Goal: Understand process/instructions: Learn about a topic

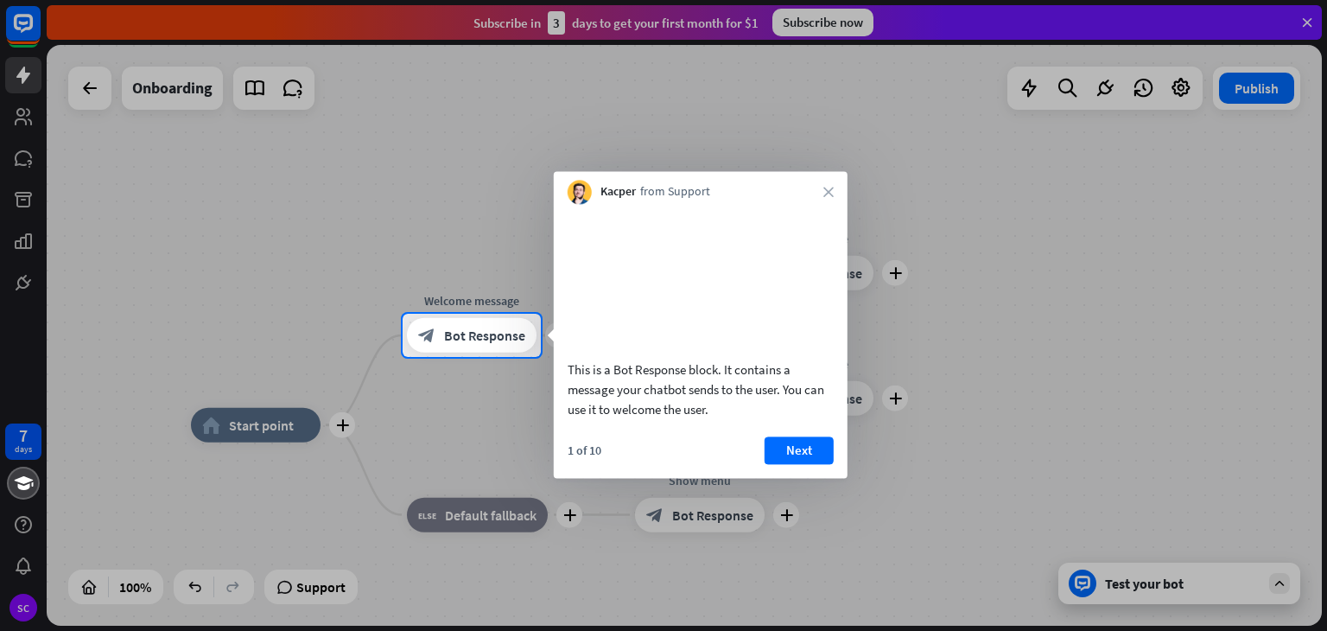
click at [17, 436] on div at bounding box center [663, 494] width 1327 height 274
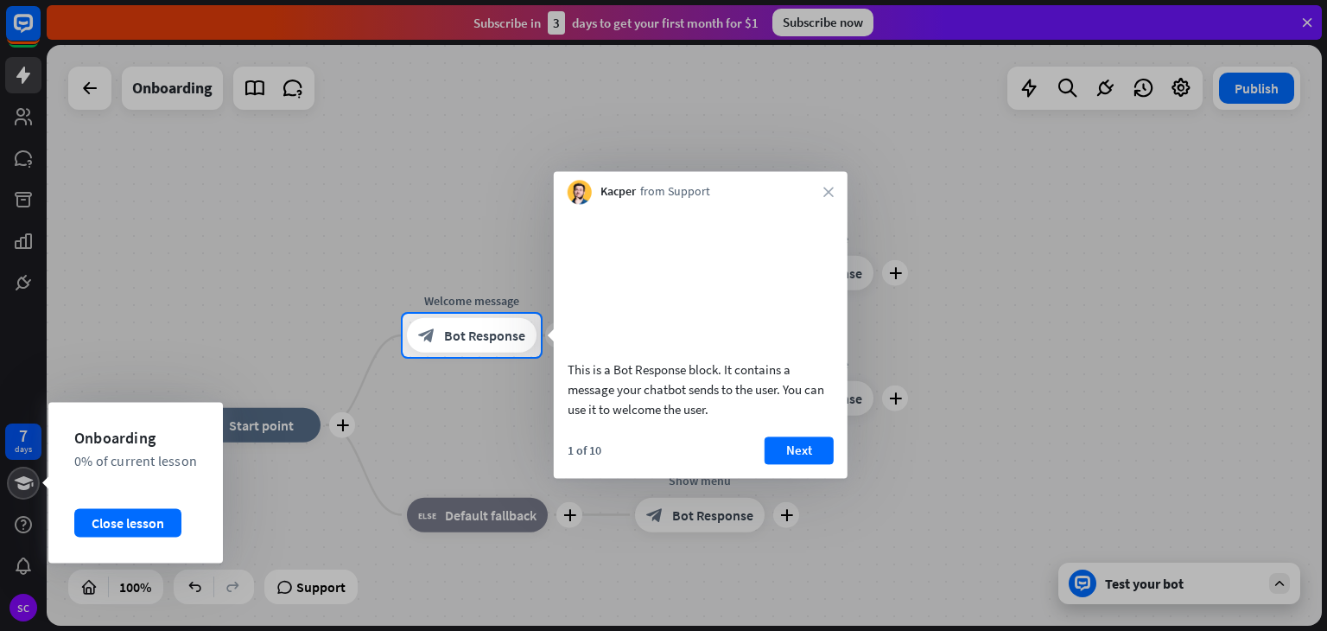
click at [17, 476] on icon at bounding box center [24, 483] width 22 height 21
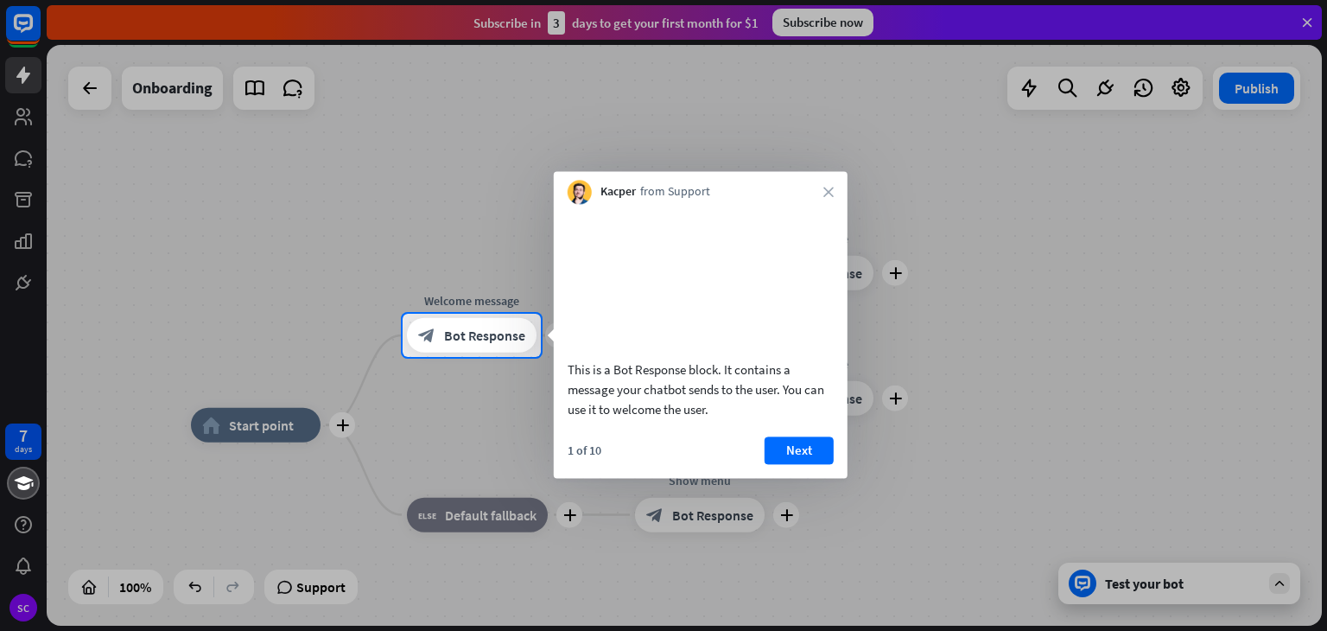
click at [28, 122] on div at bounding box center [663, 157] width 1327 height 314
click at [20, 118] on div at bounding box center [663, 157] width 1327 height 314
click at [823, 23] on div at bounding box center [663, 157] width 1327 height 314
click at [1307, 21] on div at bounding box center [663, 157] width 1327 height 314
click at [795, 463] on button "Next" at bounding box center [799, 450] width 69 height 28
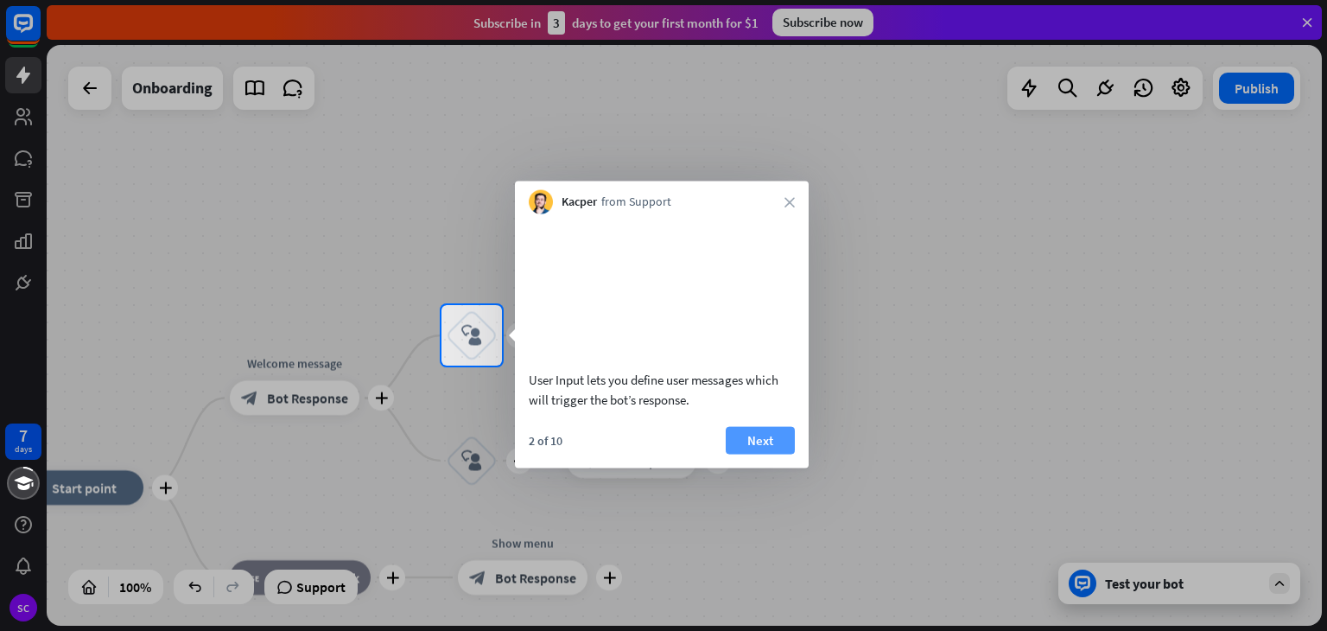
click at [769, 454] on button "Next" at bounding box center [760, 440] width 69 height 28
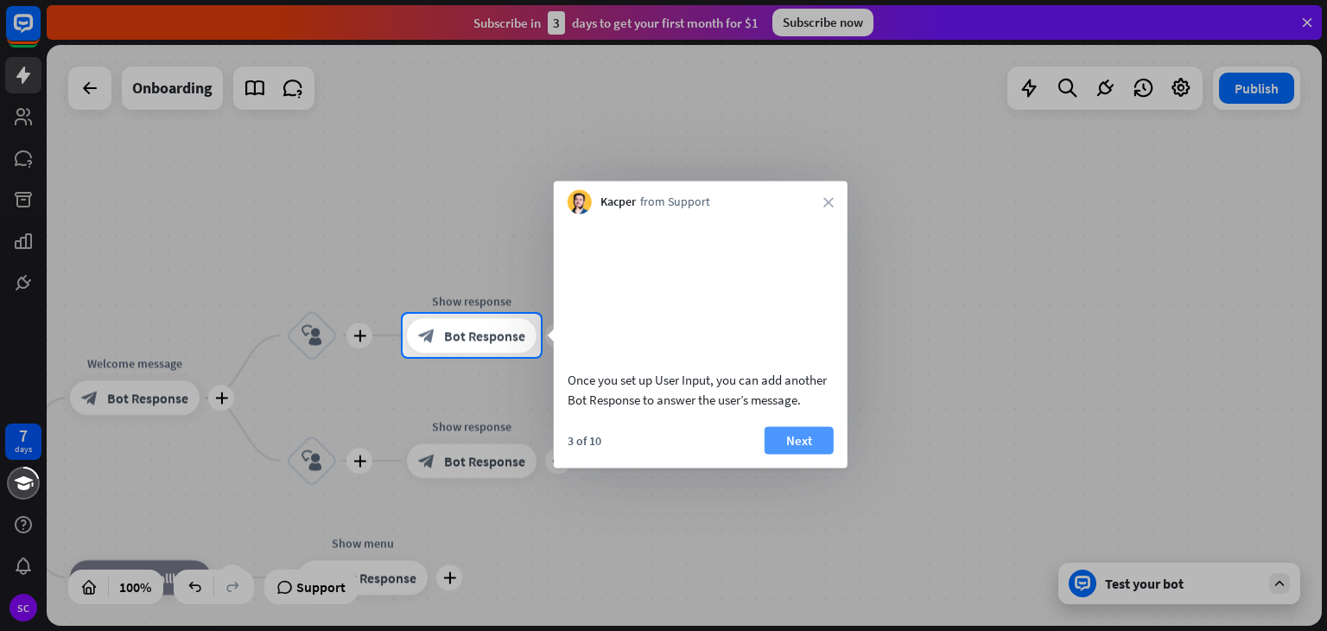
click at [799, 454] on button "Next" at bounding box center [799, 440] width 69 height 28
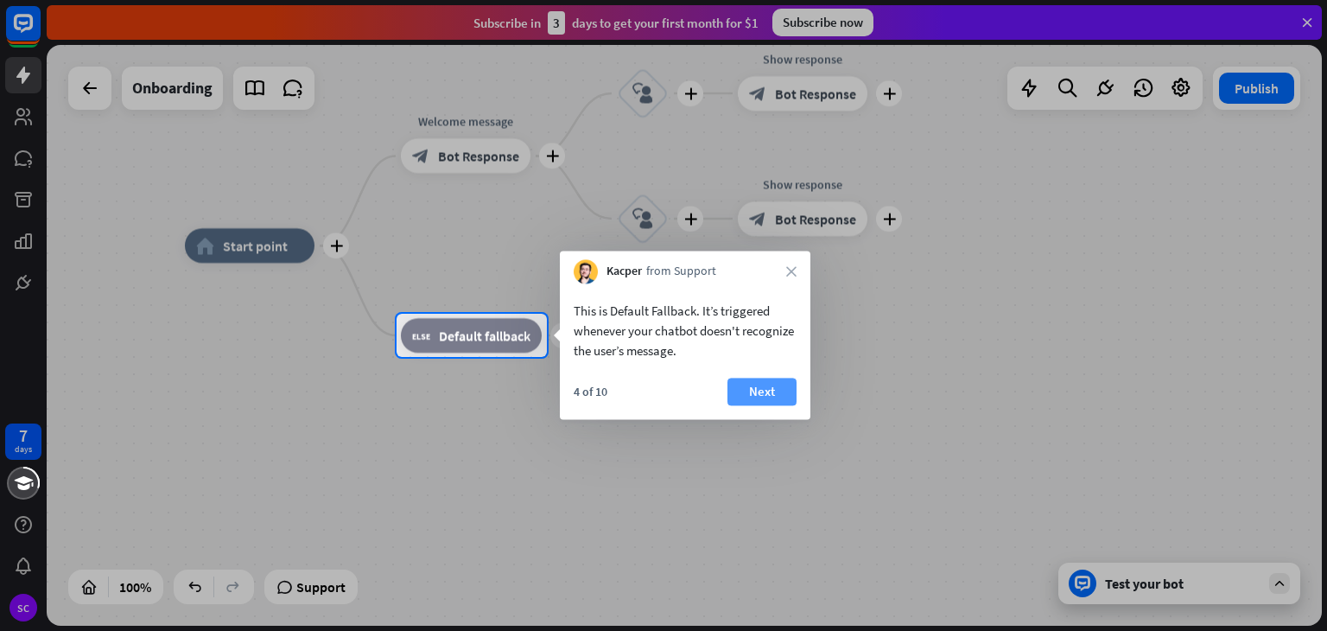
click at [757, 388] on button "Next" at bounding box center [762, 392] width 69 height 28
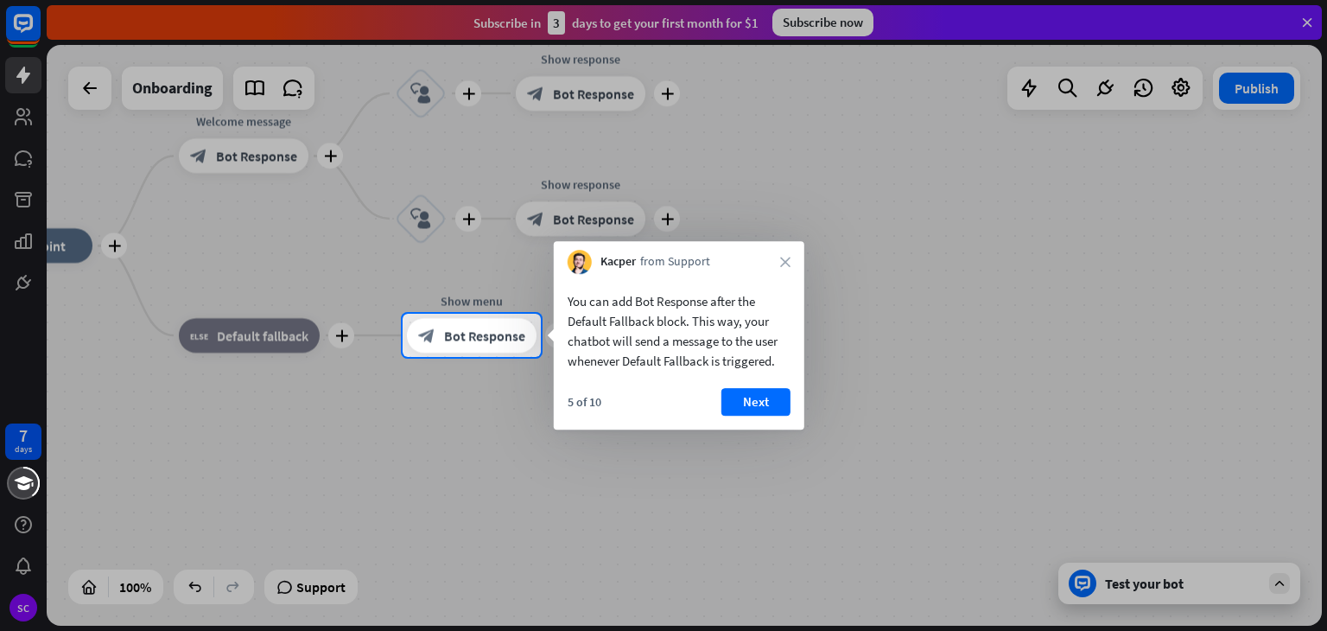
click at [757, 388] on button "Next" at bounding box center [756, 402] width 69 height 28
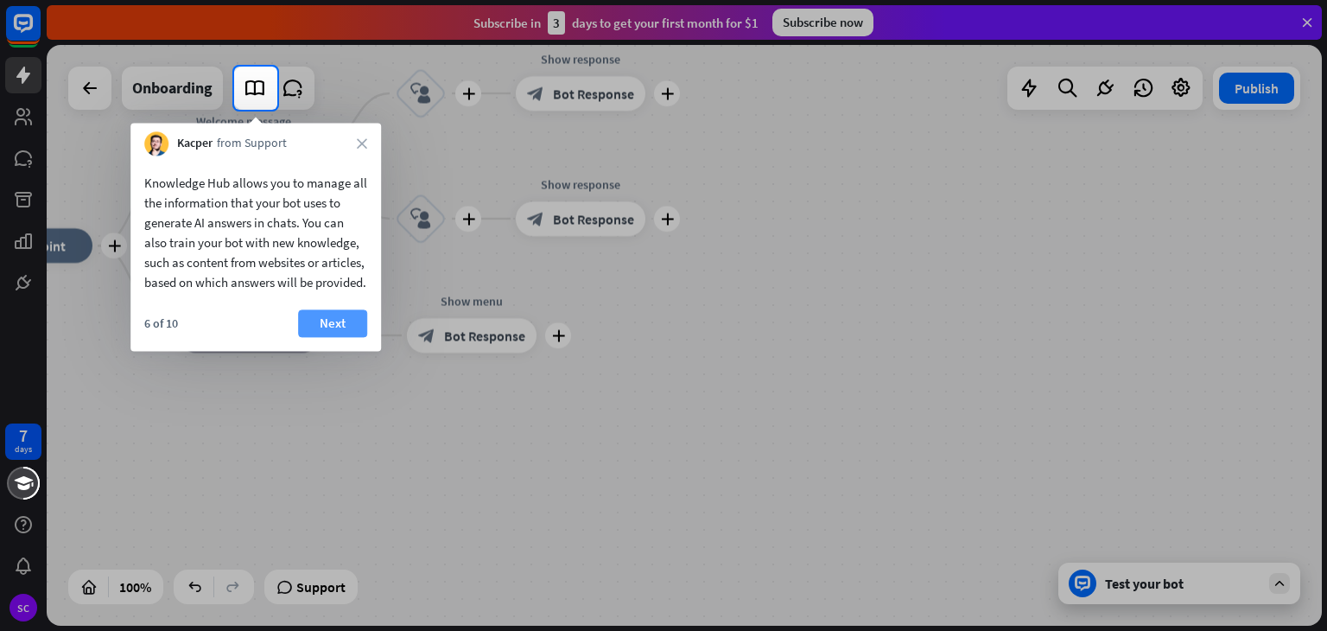
click at [322, 337] on button "Next" at bounding box center [332, 323] width 69 height 28
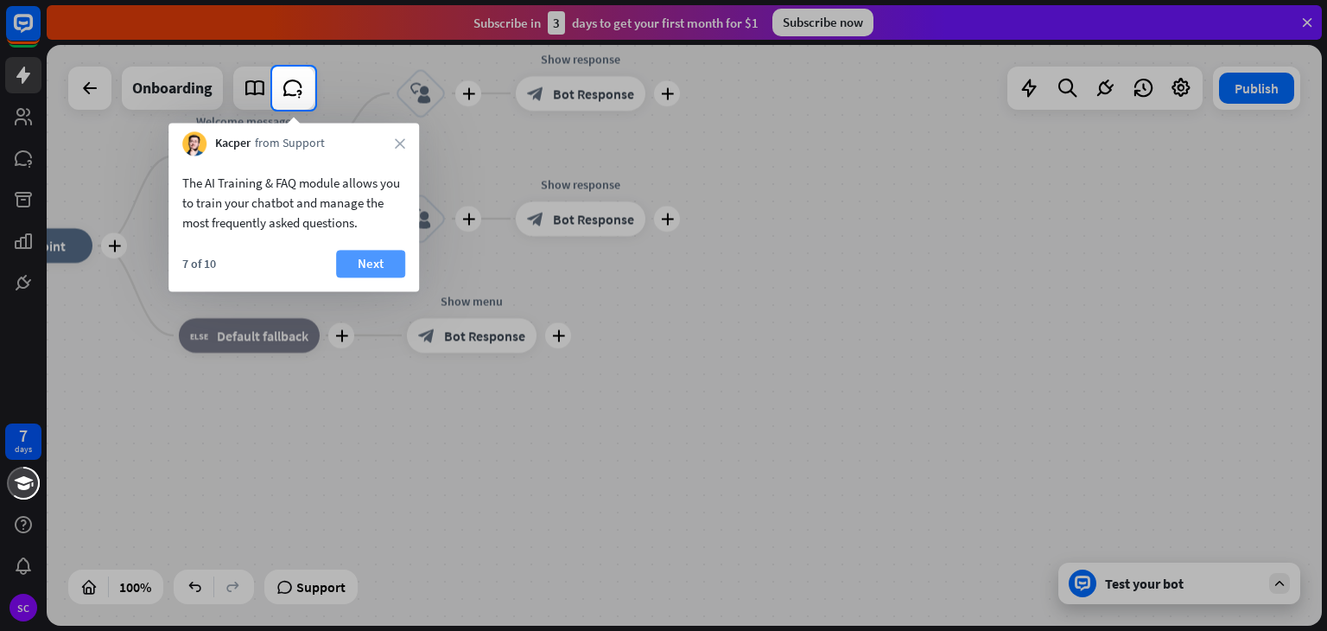
click at [385, 253] on button "Next" at bounding box center [370, 264] width 69 height 28
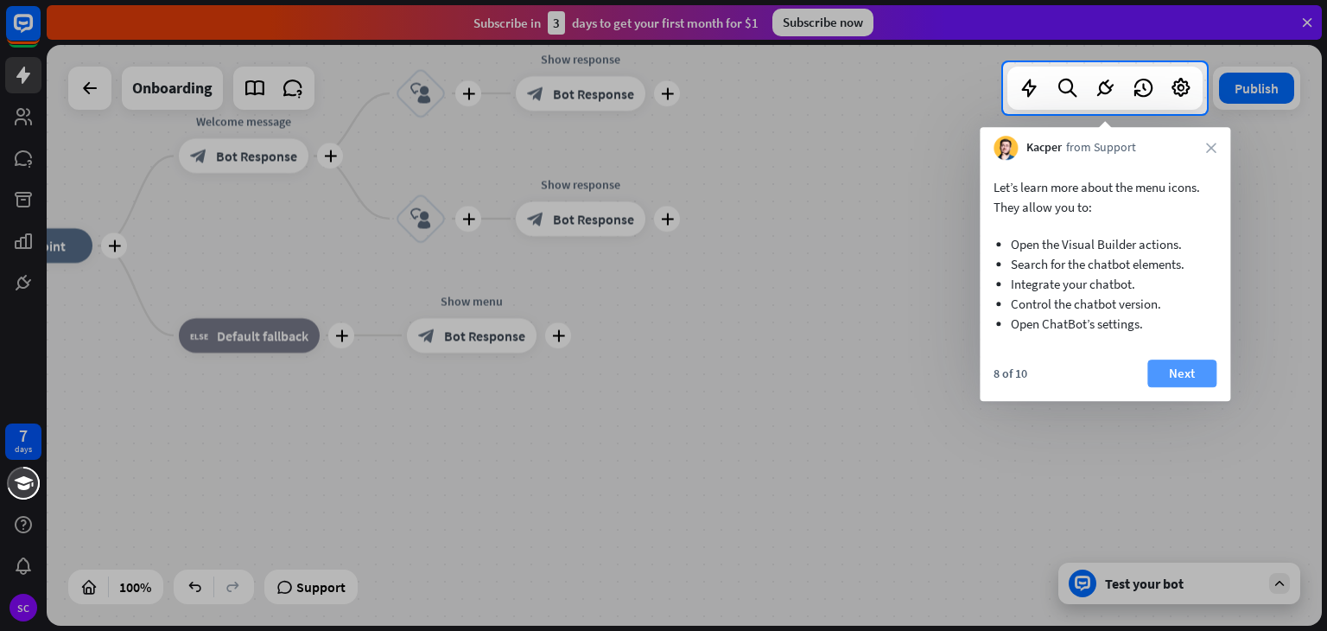
click at [1189, 379] on button "Next" at bounding box center [1182, 374] width 69 height 28
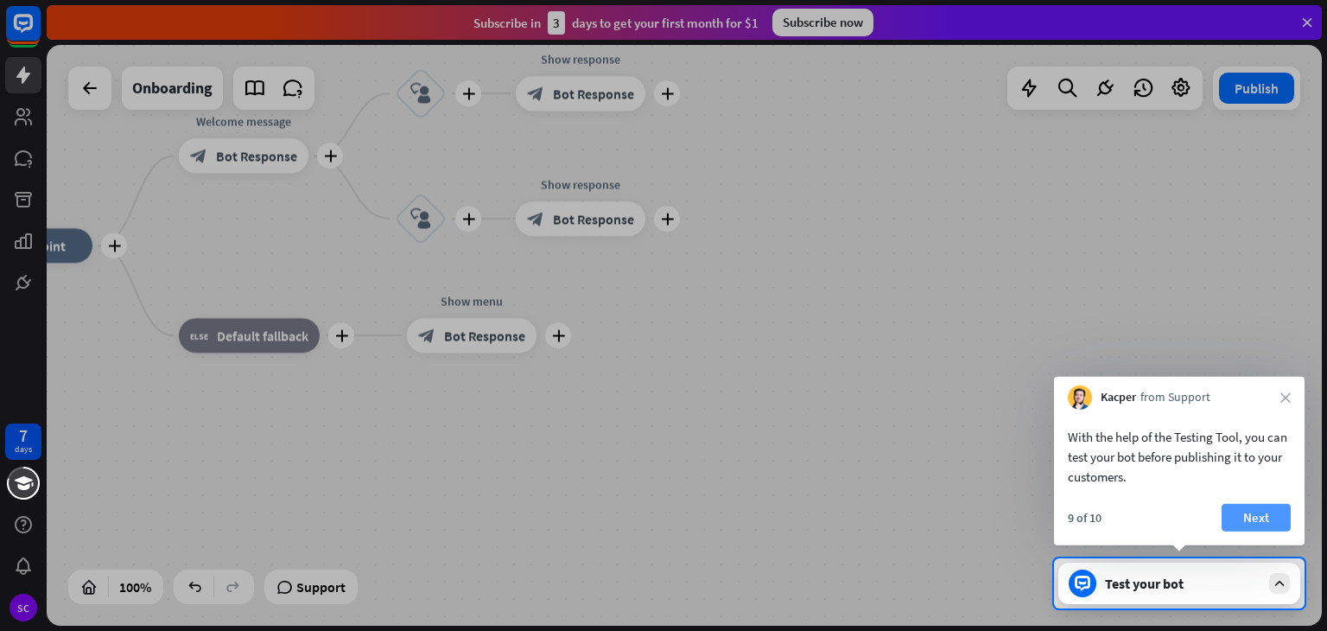
click at [1272, 516] on button "Next" at bounding box center [1256, 518] width 69 height 28
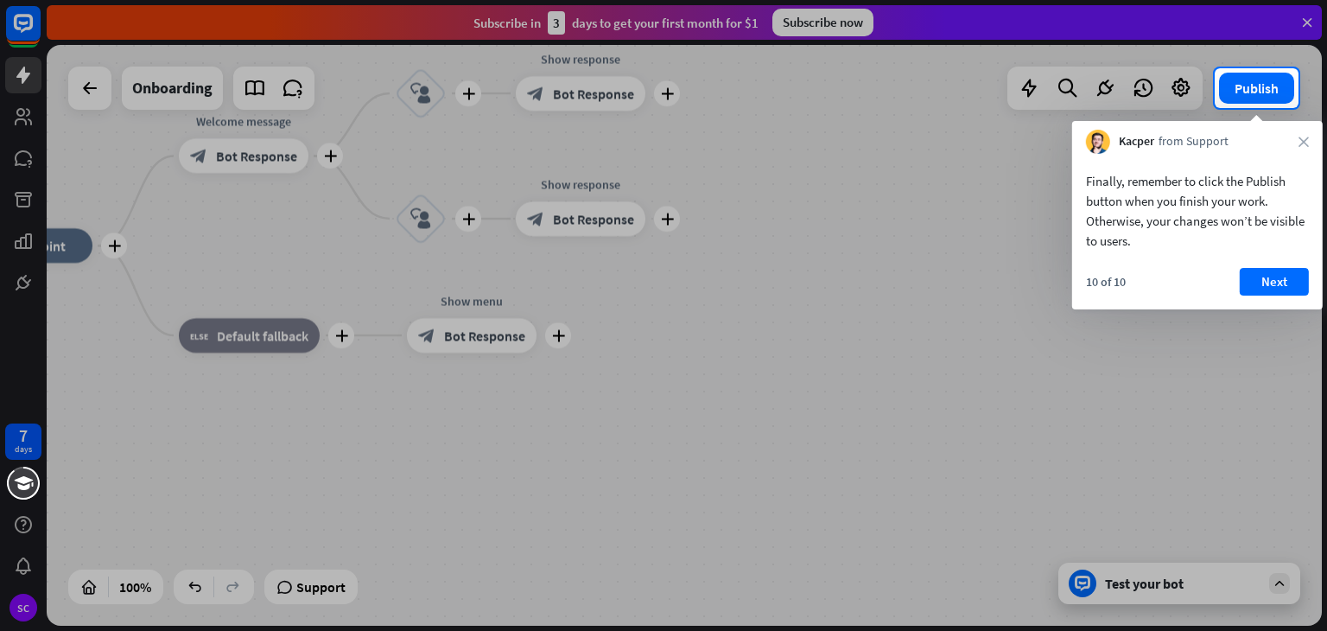
click at [1267, 311] on div at bounding box center [663, 369] width 1327 height 523
click at [1276, 289] on button "Next" at bounding box center [1274, 282] width 69 height 28
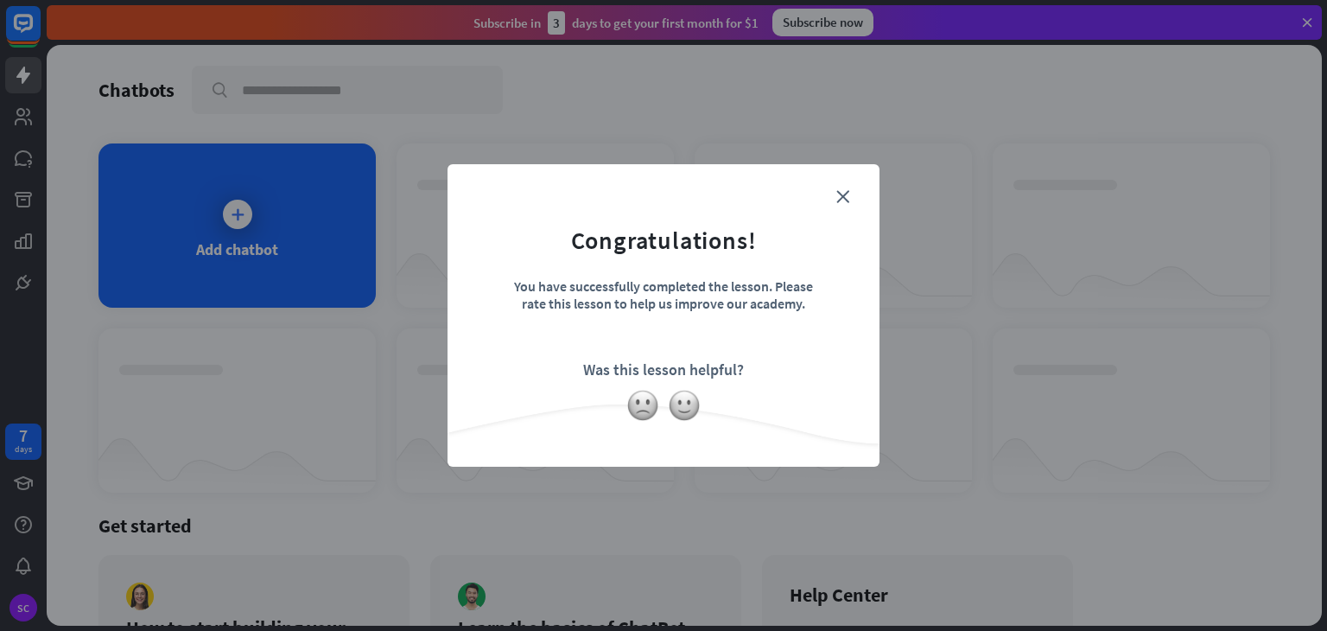
click at [850, 188] on form "Congratulations! You have successfully completed the lesson. Please rate this l…" at bounding box center [663, 289] width 389 height 207
click at [845, 198] on icon "close" at bounding box center [843, 196] width 13 height 13
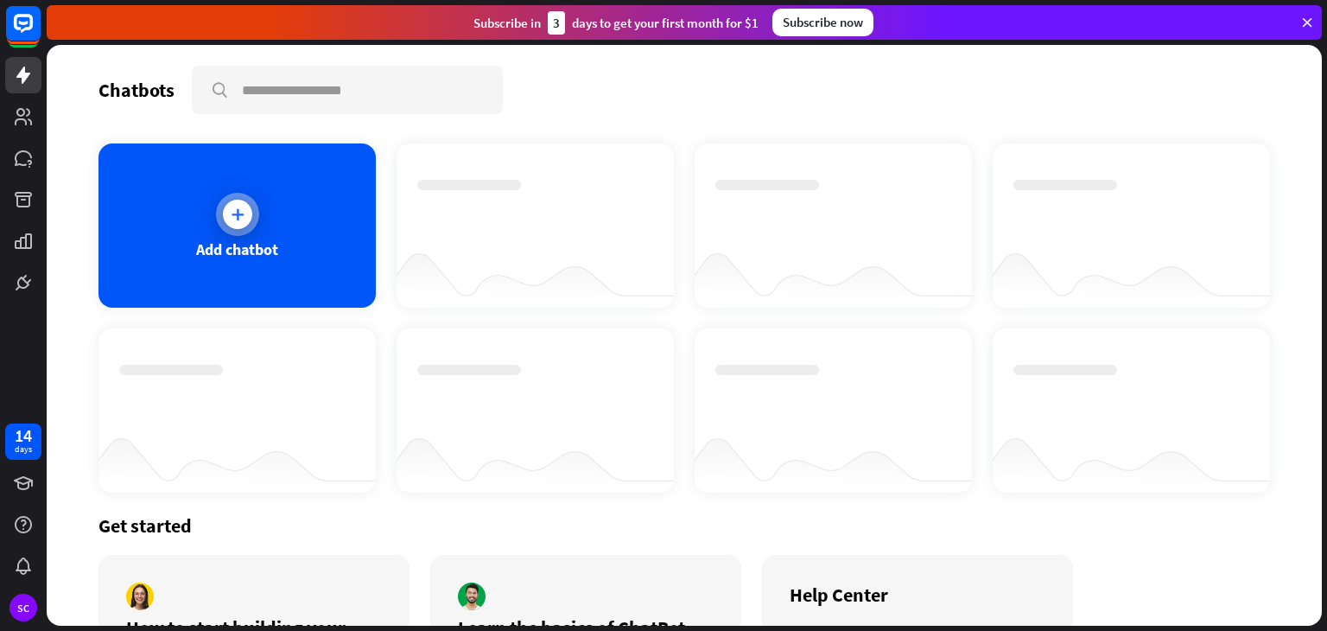
click at [232, 212] on icon at bounding box center [237, 214] width 17 height 17
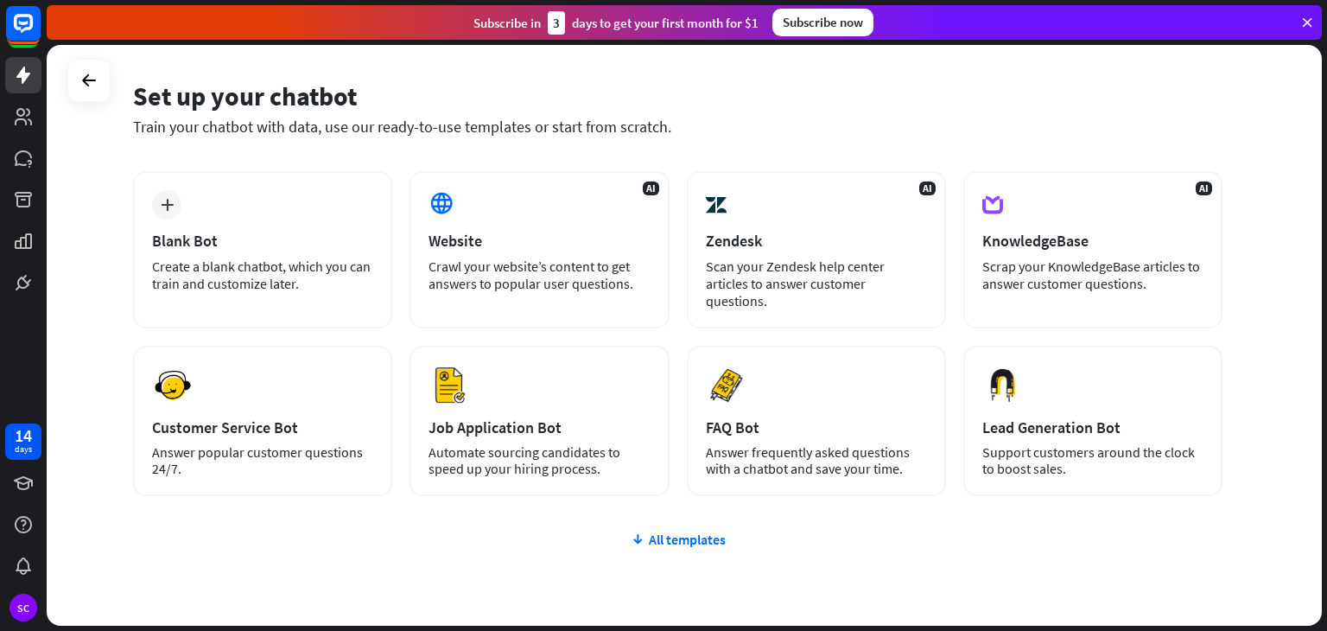
scroll to position [115, 0]
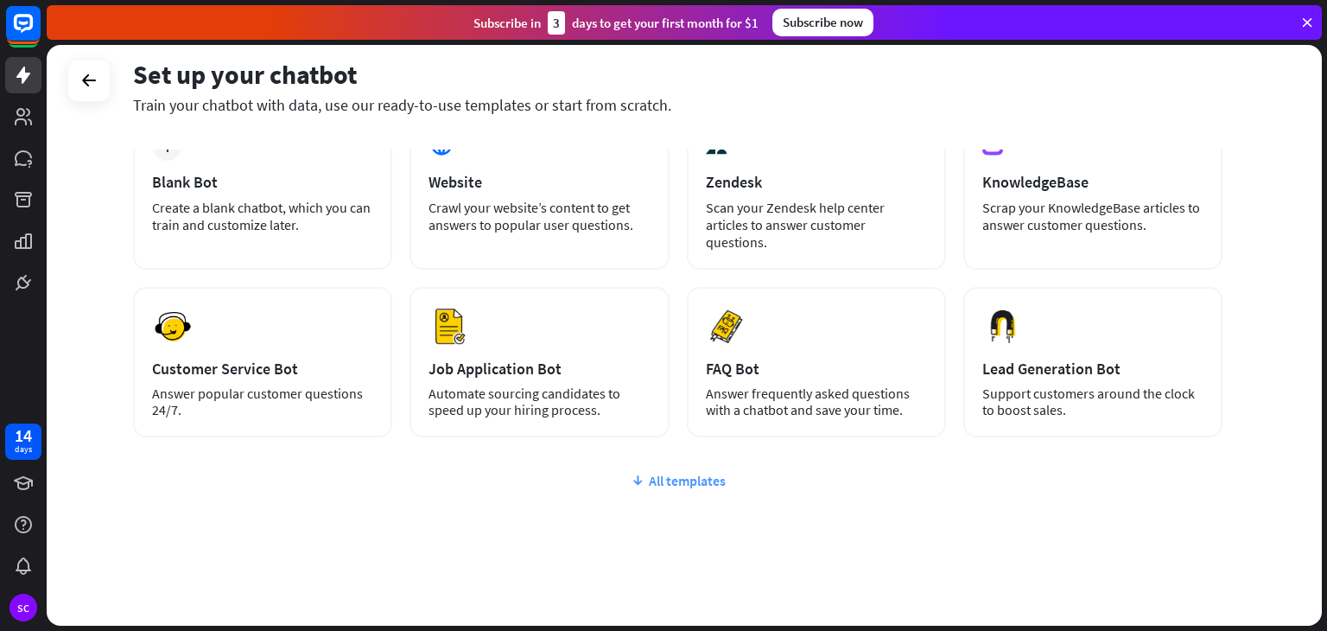
click at [666, 472] on div "All templates" at bounding box center [678, 480] width 1090 height 17
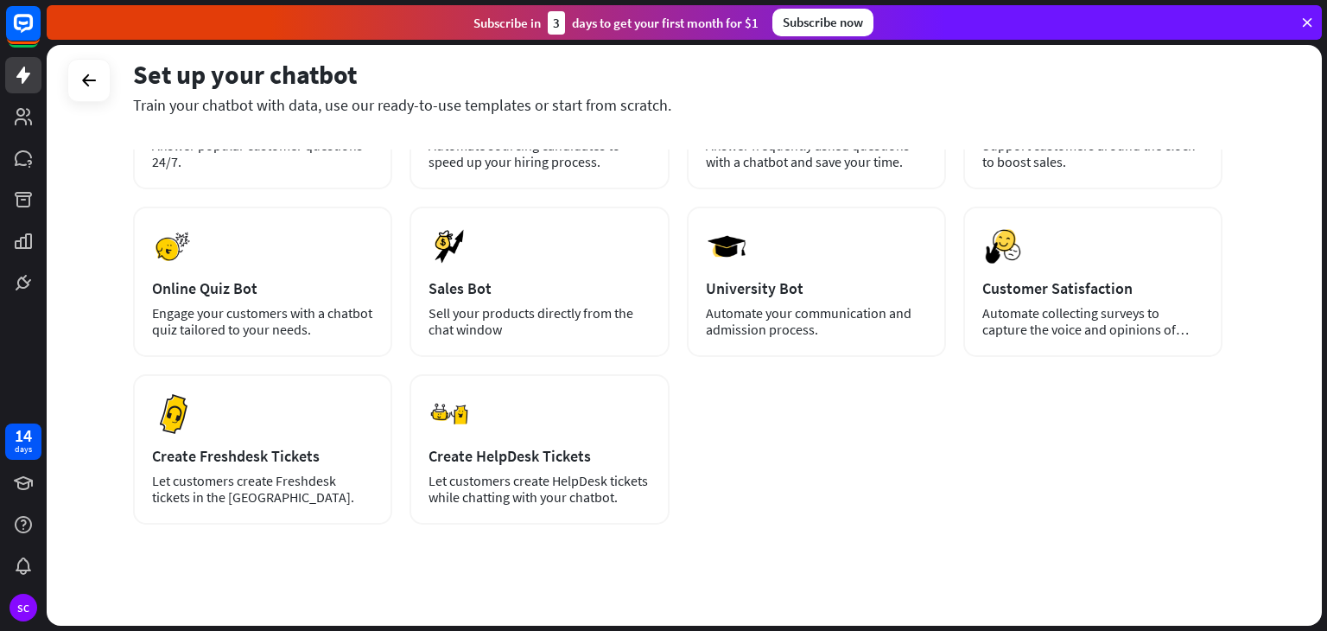
scroll to position [17, 0]
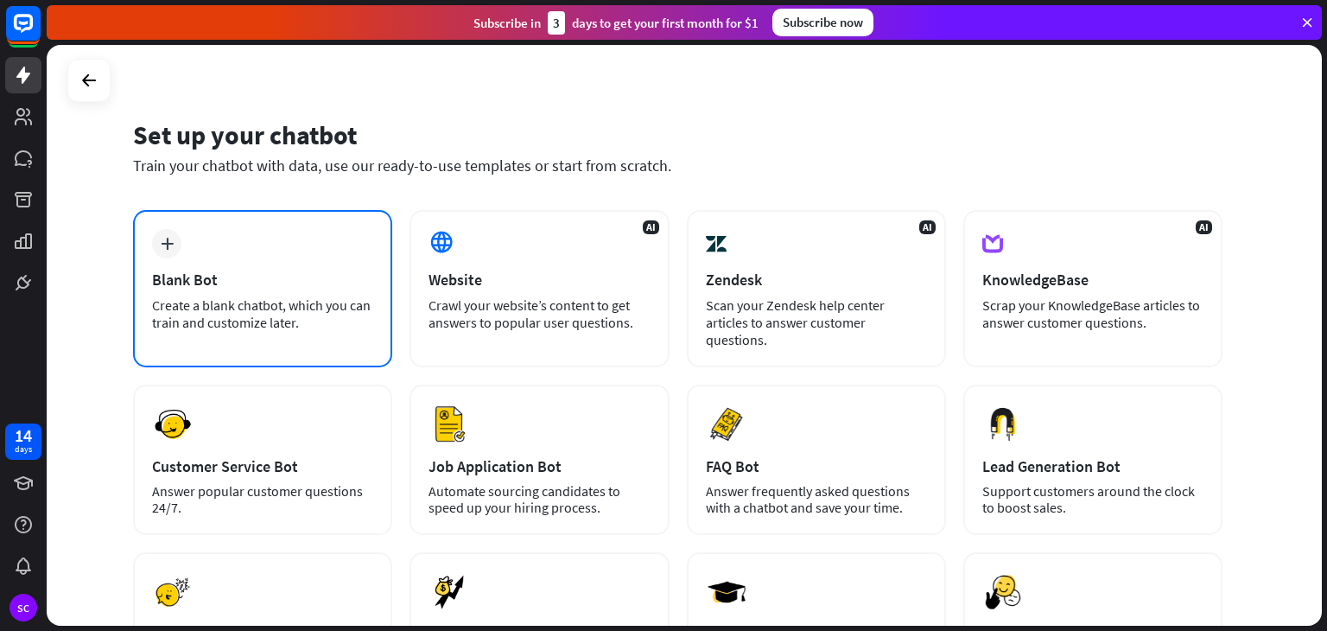
click at [251, 290] on div "plus Blank Bot Create a blank chatbot, which you can train and customize later." at bounding box center [262, 288] width 259 height 157
